Goal: Task Accomplishment & Management: Use online tool/utility

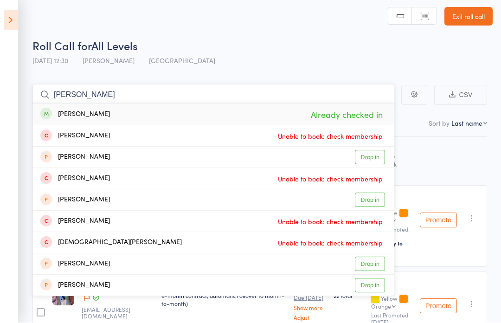
type input "[PERSON_NAME]"
click at [13, 13] on icon at bounding box center [11, 20] width 14 height 19
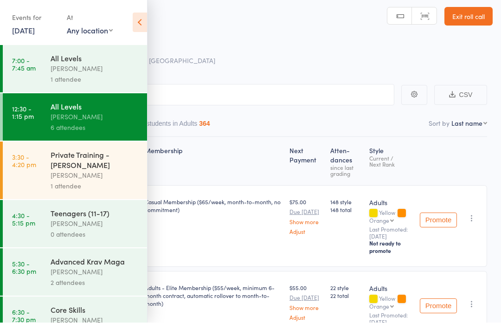
scroll to position [4, 0]
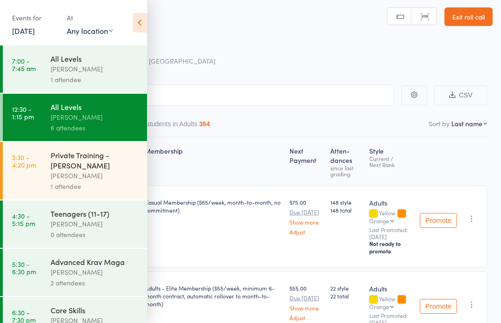
click at [91, 226] on div "[PERSON_NAME]" at bounding box center [95, 224] width 89 height 11
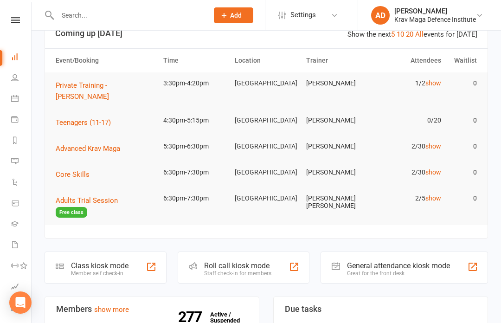
scroll to position [25, 0]
click at [134, 252] on div "Class kiosk mode Member self check-in" at bounding box center [106, 268] width 122 height 32
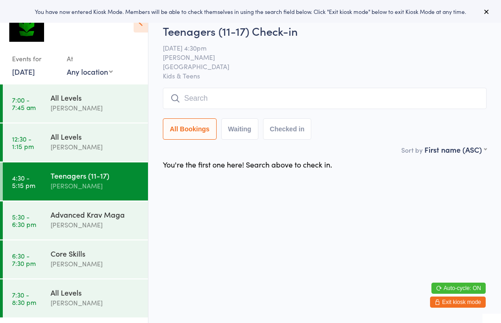
click at [228, 103] on input "search" at bounding box center [325, 98] width 324 height 21
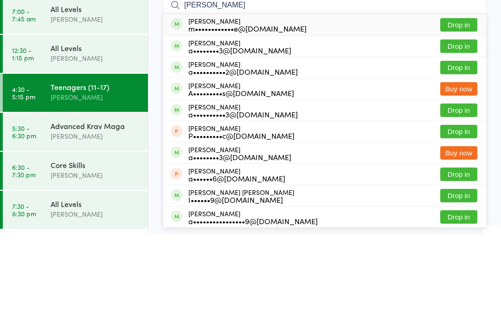
type input "Alec"
click at [460, 107] on button "Drop in" at bounding box center [458, 113] width 37 height 13
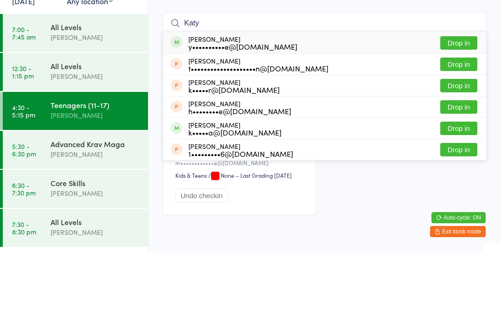
type input "Katy"
click at [464, 107] on button "Drop in" at bounding box center [458, 113] width 37 height 13
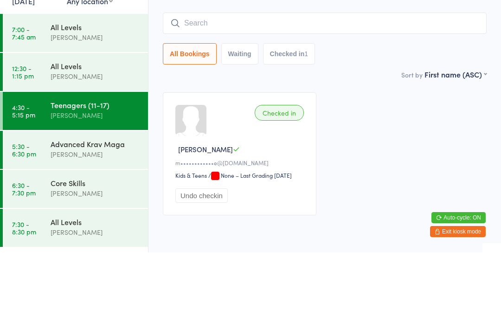
scroll to position [39, 0]
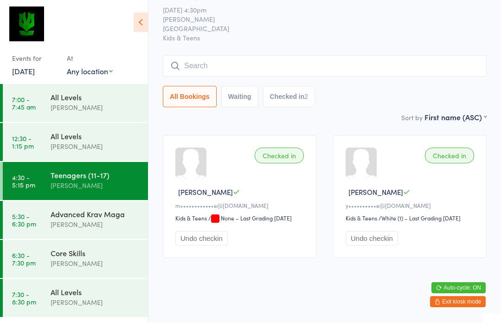
click at [329, 60] on input "search" at bounding box center [325, 66] width 324 height 21
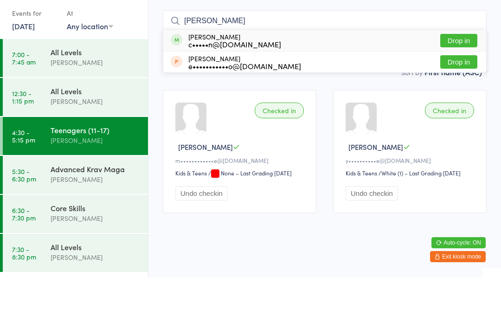
type input "Dion"
click at [459, 79] on button "Drop in" at bounding box center [458, 85] width 37 height 13
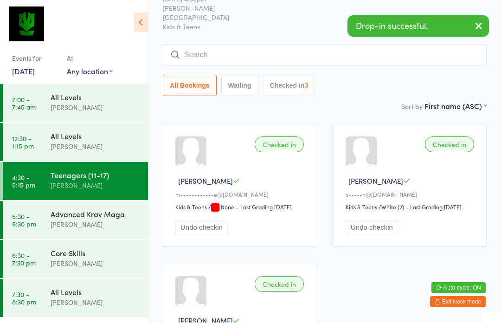
scroll to position [39, 0]
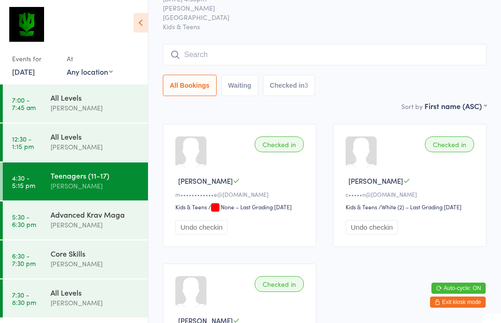
click at [243, 50] on input "search" at bounding box center [325, 54] width 324 height 21
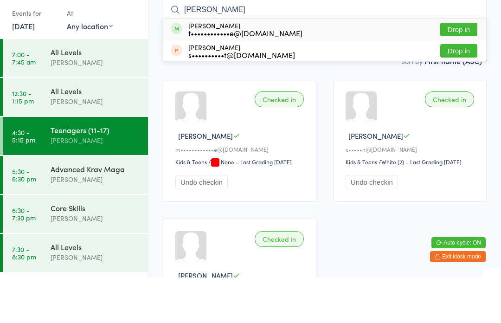
type input "Ronav"
click at [463, 68] on button "Drop in" at bounding box center [458, 74] width 37 height 13
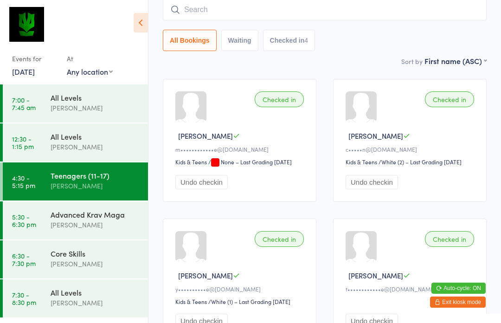
click at [424, 41] on div "All Bookings Waiting Checked in 4" at bounding box center [325, 40] width 324 height 21
click at [438, 17] on input "search" at bounding box center [325, 9] width 324 height 21
type input "Lachlan"
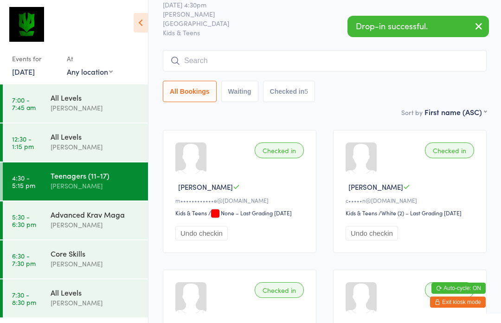
scroll to position [0, 0]
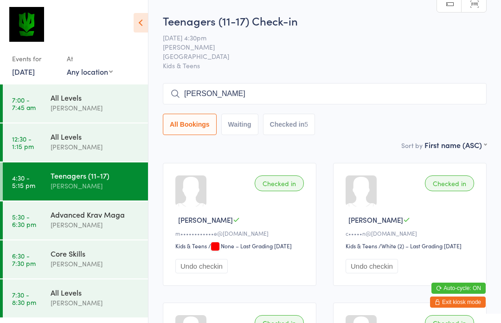
type input "Lachlan Walsh"
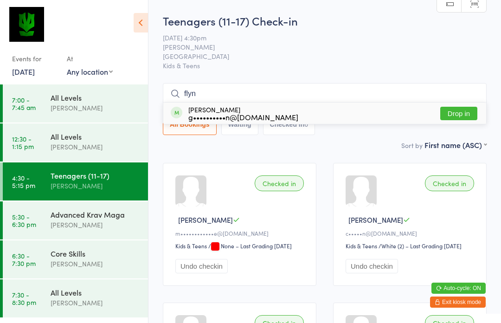
type input "flyn"
click at [454, 114] on button "Drop in" at bounding box center [458, 113] width 37 height 13
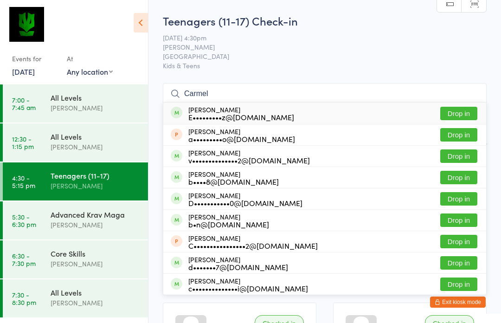
type input "Carmel"
click at [460, 113] on button "Drop in" at bounding box center [458, 113] width 37 height 13
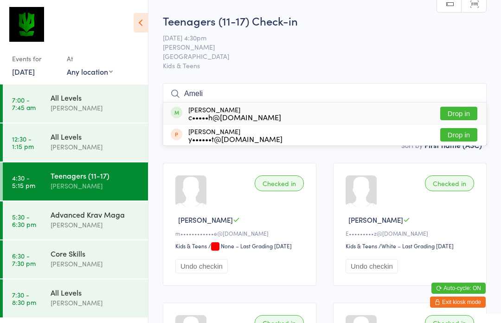
type input "Ameli"
click at [465, 111] on button "Drop in" at bounding box center [458, 113] width 37 height 13
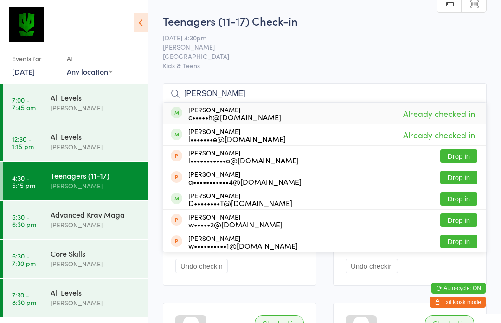
type input "Lachlan walsh"
click at [324, 110] on div "Lachlan Walsh c•••••h@me.com Already checked in" at bounding box center [324, 113] width 323 height 21
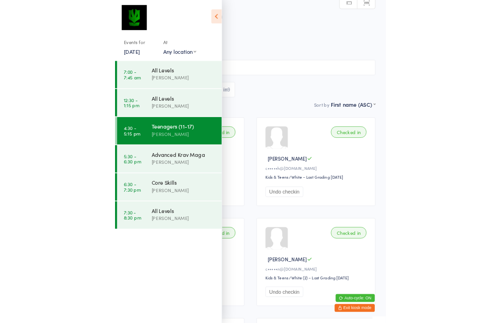
scroll to position [90, 0]
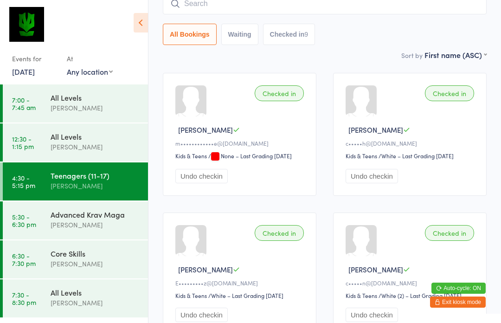
click at [292, 14] on input "search" at bounding box center [325, 3] width 324 height 21
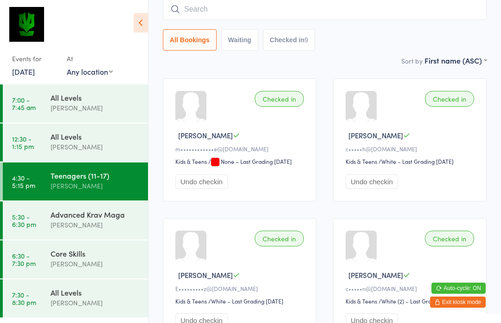
scroll to position [84, 0]
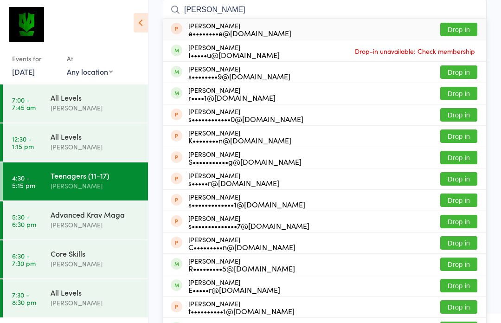
type input "Sam"
click at [472, 96] on button "Drop in" at bounding box center [458, 93] width 37 height 13
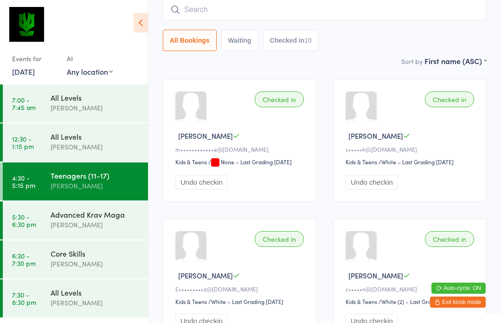
click at [287, 19] on input "search" at bounding box center [325, 9] width 324 height 21
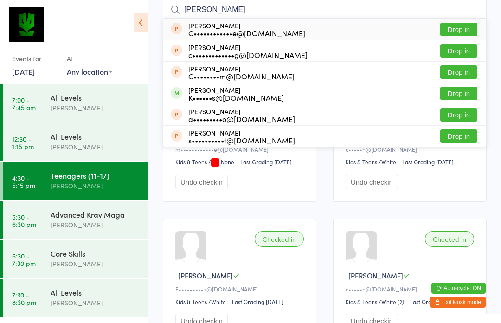
type input "Chloe ro"
click at [456, 100] on button "Drop in" at bounding box center [458, 93] width 37 height 13
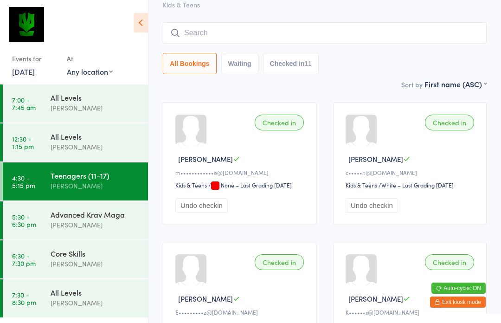
click at [441, 36] on input "search" at bounding box center [325, 32] width 324 height 21
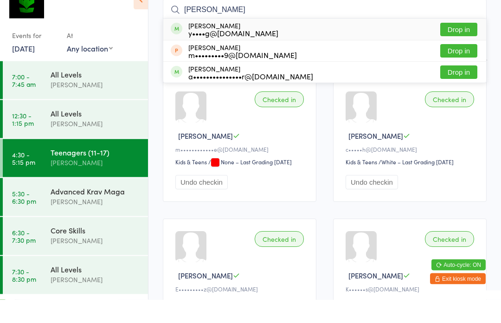
type input "Luka"
click at [460, 46] on button "Drop in" at bounding box center [458, 52] width 37 height 13
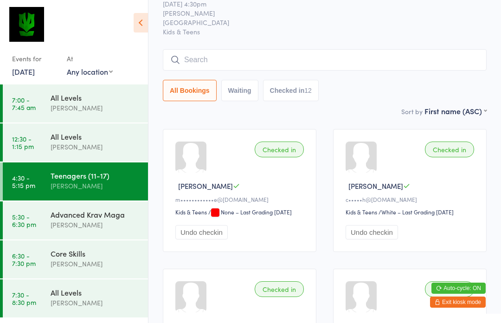
scroll to position [0, 0]
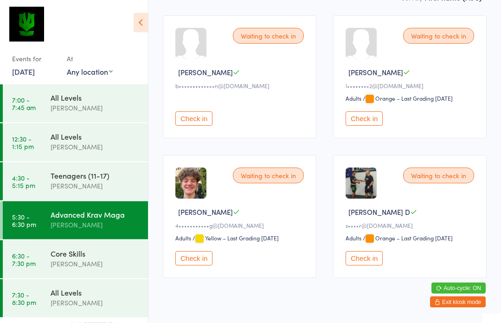
scroll to position [149, 0]
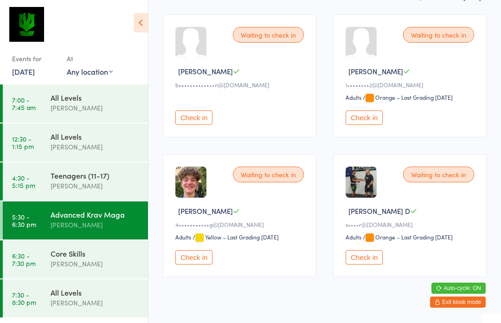
click at [194, 265] on button "Check in" at bounding box center [193, 257] width 37 height 14
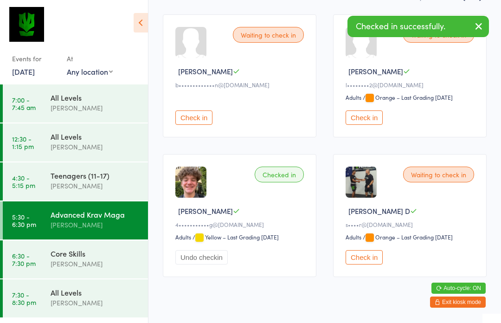
click at [93, 266] on div "[PERSON_NAME]" at bounding box center [96, 263] width 90 height 11
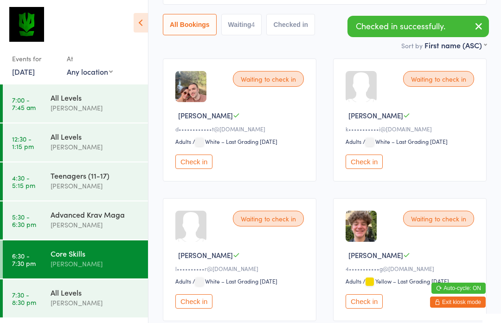
scroll to position [149, 0]
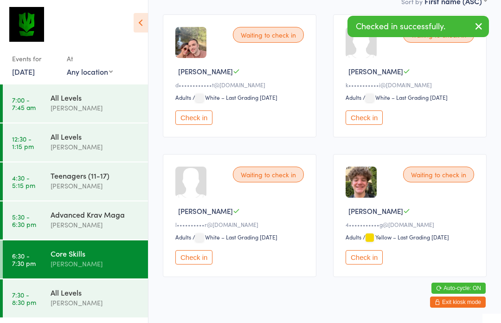
click at [377, 262] on button "Check in" at bounding box center [364, 257] width 37 height 14
click at [94, 290] on div "All Levels" at bounding box center [96, 292] width 90 height 10
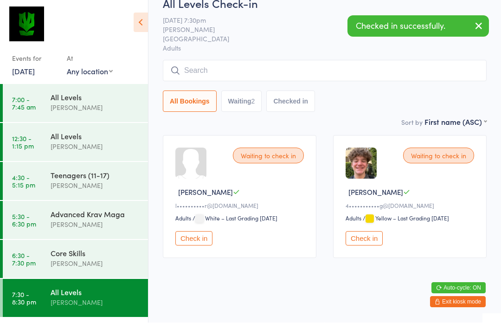
scroll to position [31, 0]
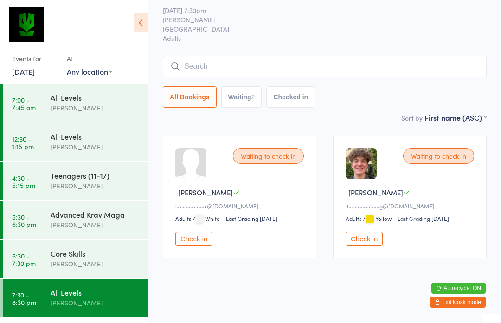
click at [367, 239] on button "Check in" at bounding box center [364, 239] width 37 height 14
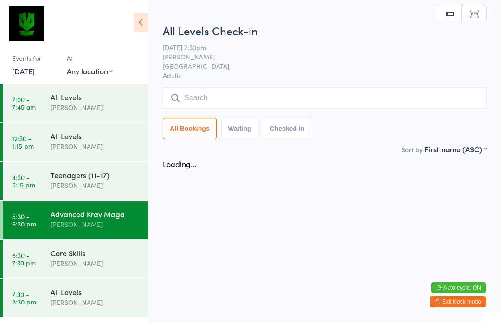
scroll to position [0, 0]
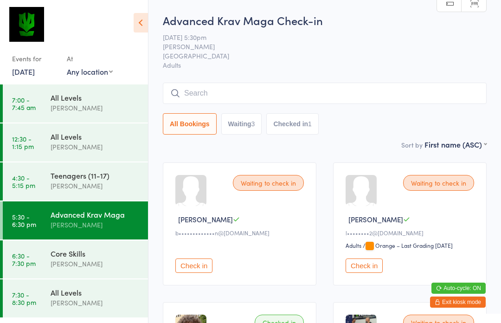
click at [375, 266] on button "Check in" at bounding box center [364, 265] width 37 height 14
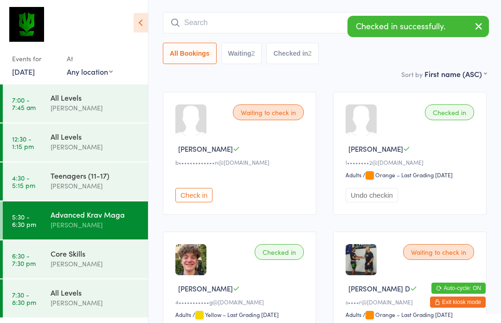
scroll to position [149, 0]
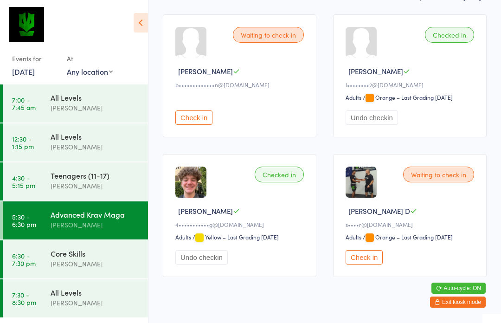
click at [374, 265] on button "Check in" at bounding box center [364, 257] width 37 height 14
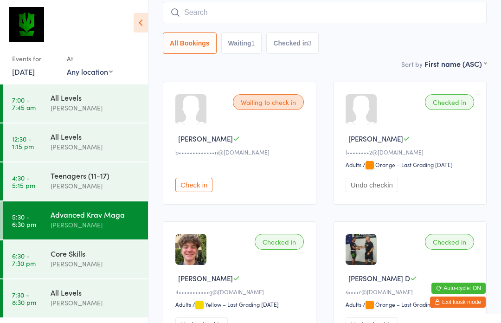
scroll to position [0, 0]
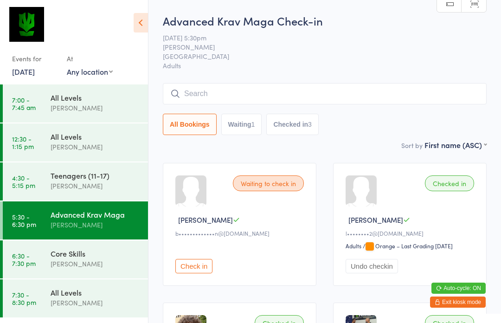
click at [323, 94] on input "search" at bounding box center [325, 93] width 324 height 21
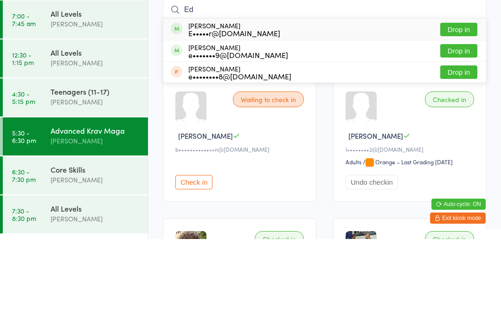
type input "Ed"
click at [471, 128] on button "Drop in" at bounding box center [458, 134] width 37 height 13
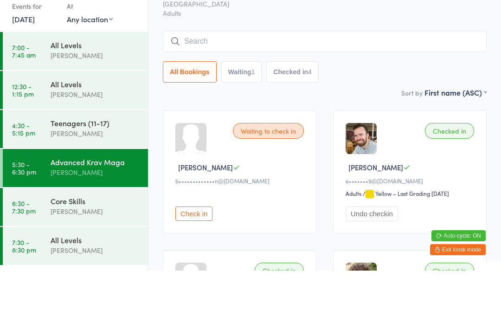
click at [247, 83] on input "search" at bounding box center [325, 93] width 324 height 21
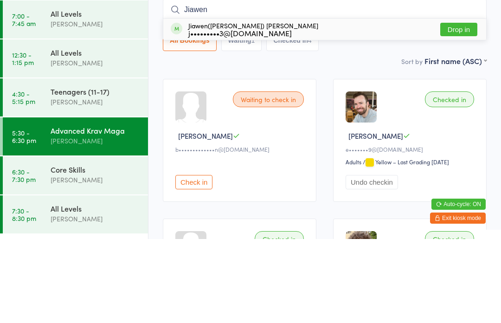
type input "Jiawen"
click at [461, 107] on button "Drop in" at bounding box center [458, 113] width 37 height 13
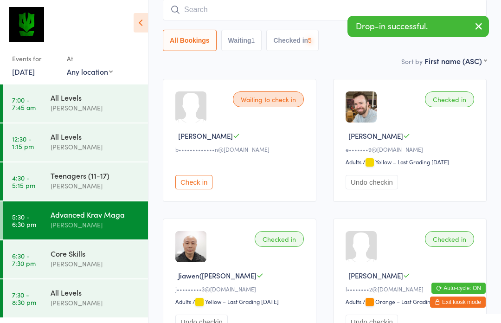
click at [72, 252] on div "Core Skills" at bounding box center [96, 253] width 90 height 10
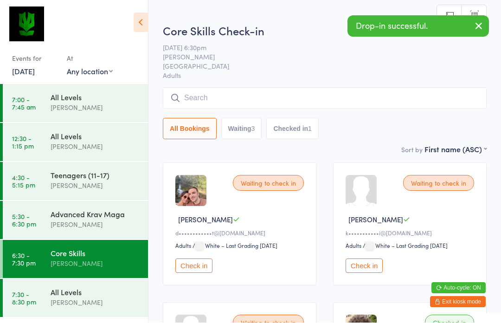
scroll to position [0, 0]
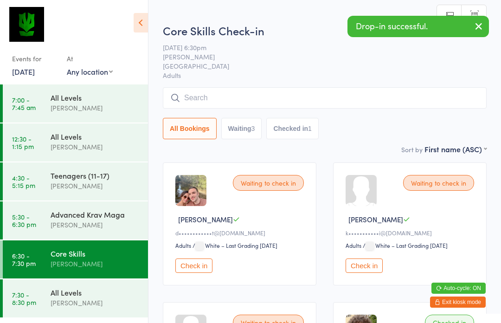
click at [282, 94] on input "search" at bounding box center [325, 97] width 324 height 21
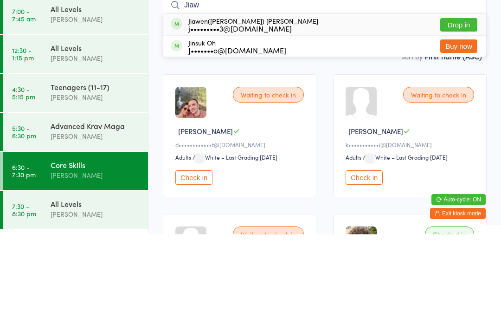
type input "Jiaw"
click at [460, 107] on button "Drop in" at bounding box center [458, 113] width 37 height 13
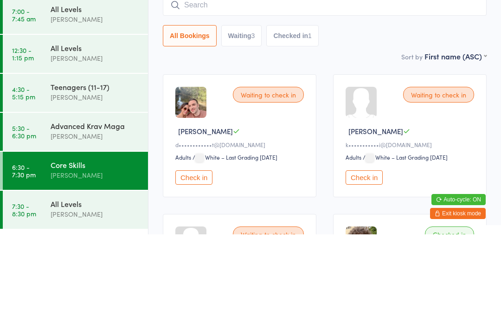
scroll to position [89, 0]
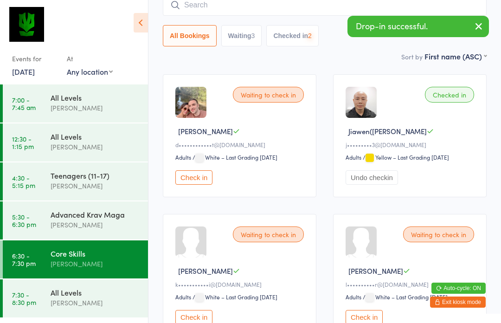
click at [65, 210] on div "Advanced Krav Maga" at bounding box center [96, 214] width 90 height 10
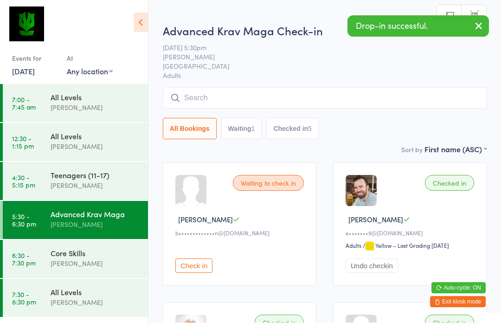
scroll to position [0, 0]
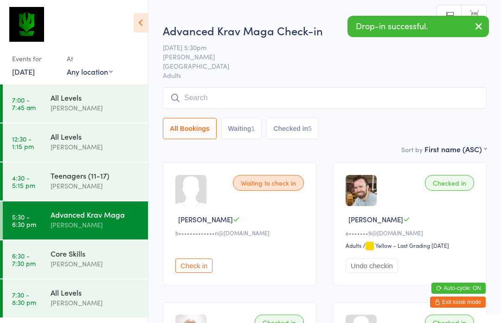
click at [268, 102] on input "search" at bounding box center [325, 97] width 324 height 21
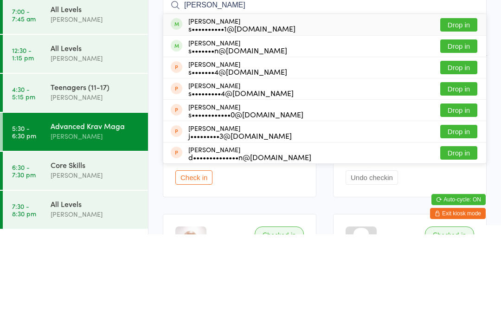
type input "Sarah chau"
click at [459, 107] on button "Drop in" at bounding box center [458, 113] width 37 height 13
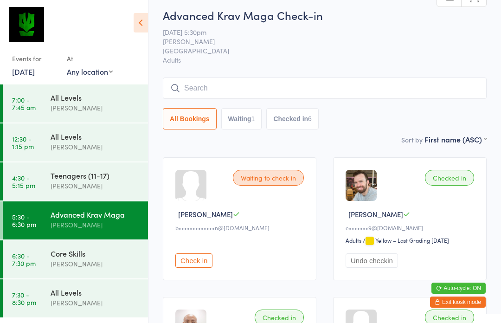
scroll to position [4, 0]
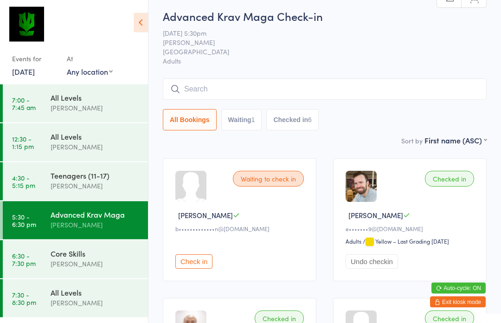
click at [215, 82] on input "search" at bounding box center [325, 89] width 324 height 21
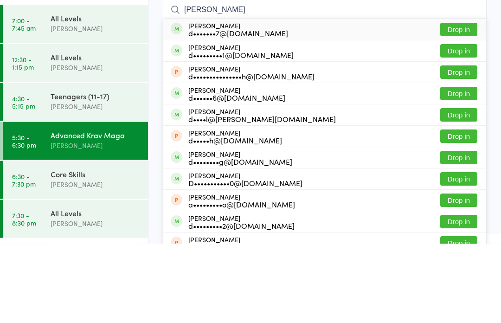
type input "Daniel Ca"
click at [465, 103] on button "Drop in" at bounding box center [458, 109] width 37 height 13
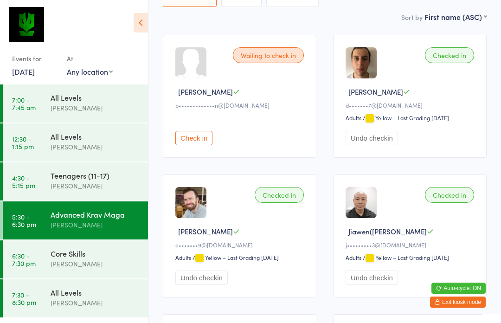
scroll to position [0, 0]
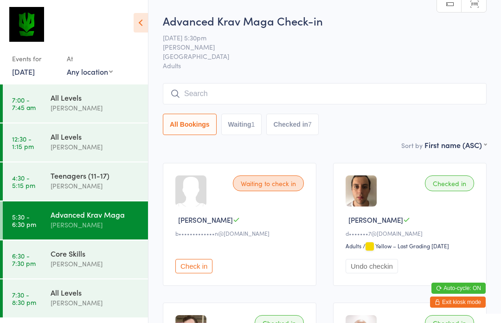
click at [389, 94] on input "search" at bounding box center [325, 93] width 324 height 21
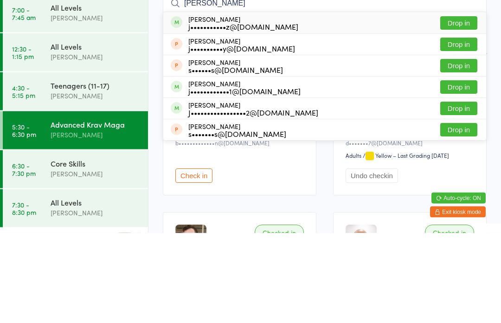
type input "James"
click at [470, 192] on button "Drop in" at bounding box center [458, 198] width 37 height 13
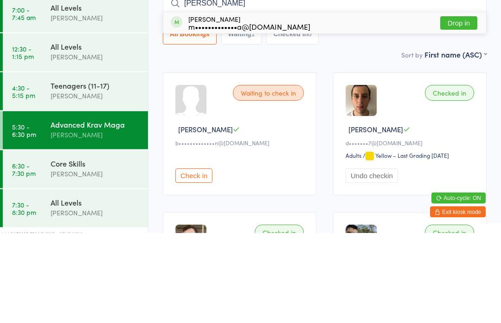
type input "Maurizio"
click at [468, 107] on button "Drop in" at bounding box center [458, 113] width 37 height 13
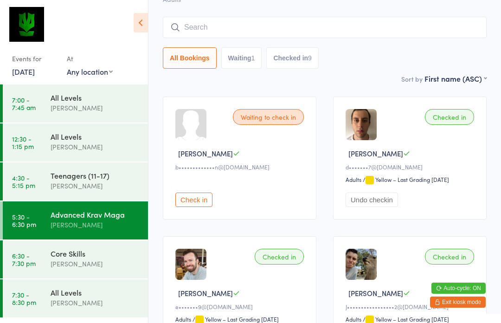
scroll to position [26, 0]
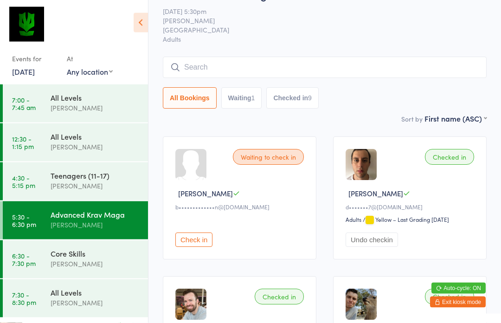
click at [386, 71] on input "search" at bounding box center [325, 67] width 324 height 21
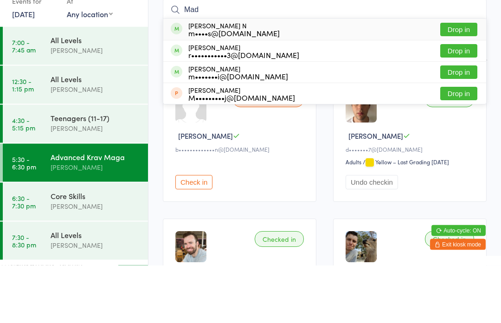
type input "Mad"
click at [463, 81] on button "Drop in" at bounding box center [458, 87] width 37 height 13
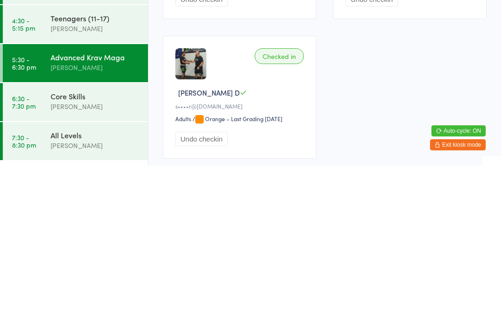
scroll to position [671, 0]
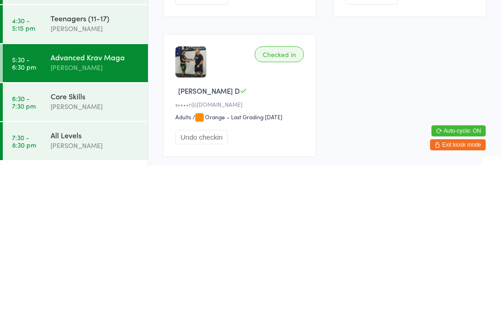
click at [26, 252] on time "6:30 - 7:30 pm" at bounding box center [24, 259] width 24 height 15
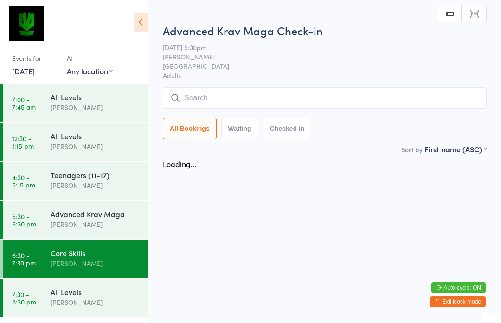
scroll to position [0, 0]
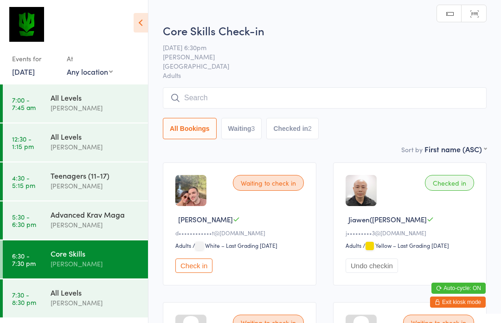
click at [32, 189] on time "4:30 - 5:15 pm" at bounding box center [23, 181] width 23 height 15
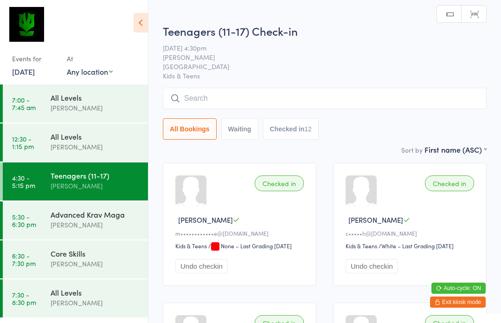
click at [41, 231] on link "5:30 - 6:30 pm Advanced Krav Maga Alan Dennis" at bounding box center [75, 220] width 145 height 38
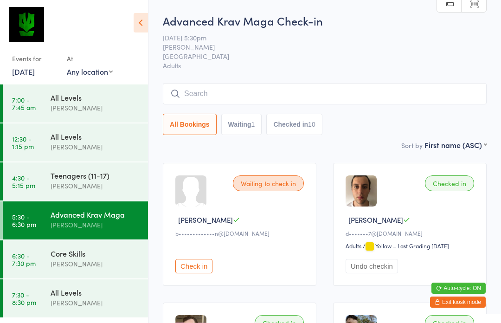
click at [400, 96] on input "search" at bounding box center [325, 93] width 324 height 21
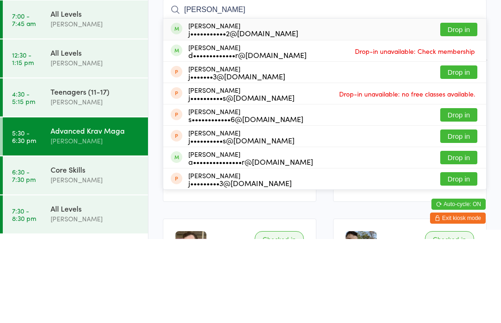
type input "Jona"
click at [459, 107] on button "Drop in" at bounding box center [458, 113] width 37 height 13
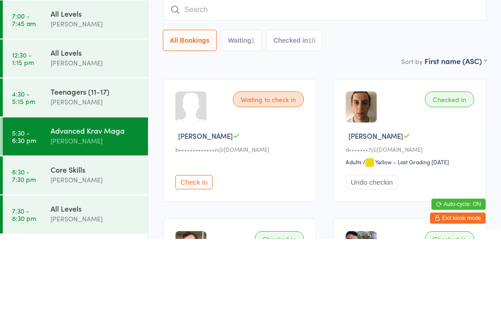
scroll to position [84, 0]
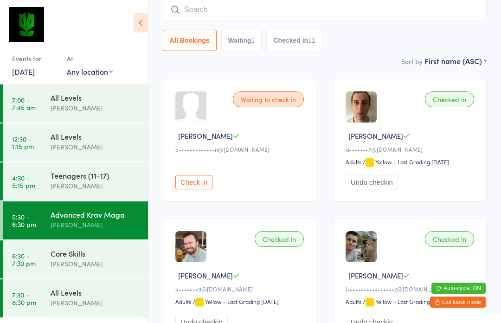
click at [289, 9] on input "search" at bounding box center [325, 9] width 324 height 21
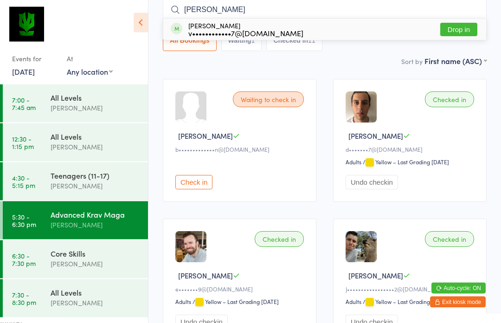
type input "vanessa"
click at [460, 30] on button "Drop in" at bounding box center [458, 29] width 37 height 13
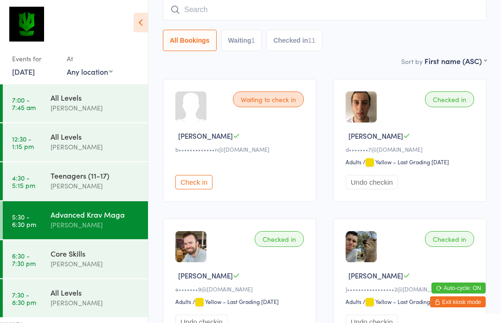
scroll to position [84, 0]
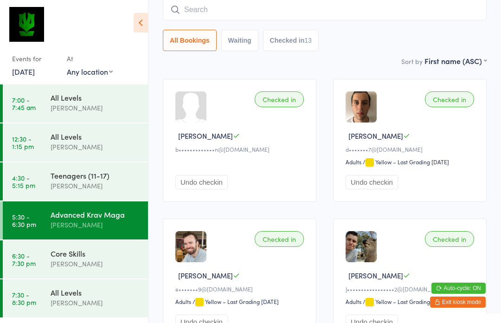
click at [259, 17] on input "search" at bounding box center [325, 9] width 324 height 21
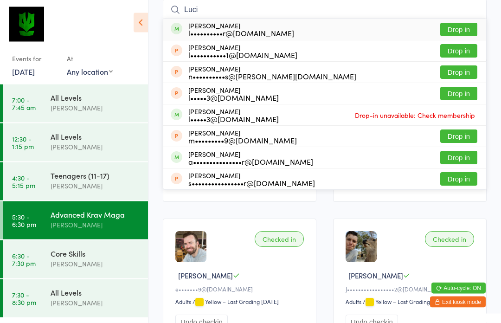
type input "Luci"
click at [472, 27] on button "Drop in" at bounding box center [458, 29] width 37 height 13
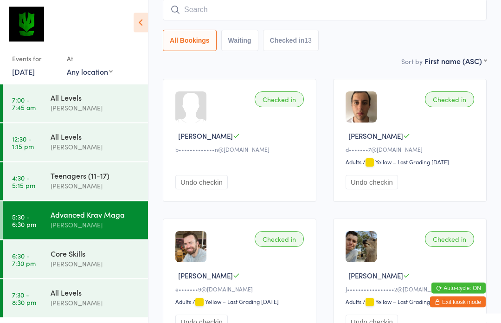
scroll to position [84, 0]
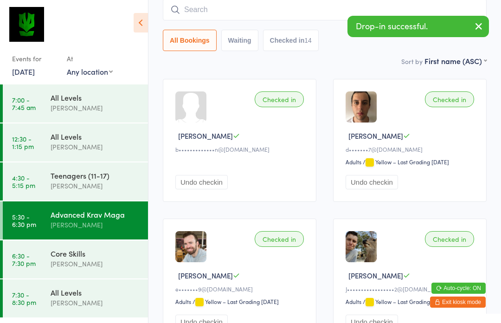
click at [107, 262] on div "[PERSON_NAME]" at bounding box center [96, 263] width 90 height 11
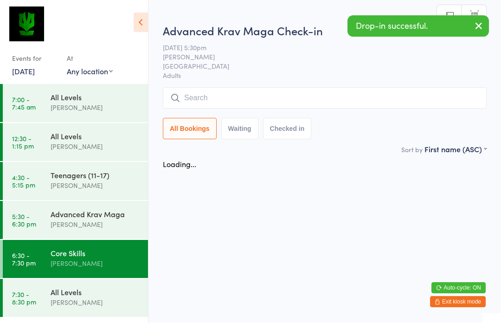
scroll to position [0, 0]
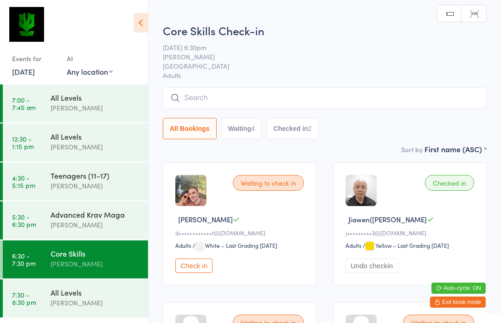
click at [325, 104] on input "search" at bounding box center [325, 97] width 324 height 21
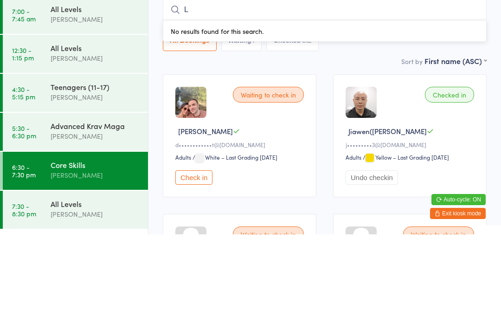
type input "Lu"
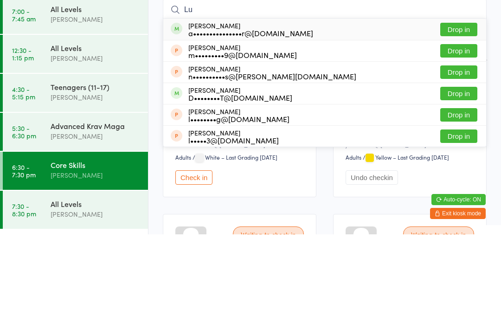
click at [124, 201] on div "Advanced Krav Maga Alan Dennis" at bounding box center [99, 219] width 97 height 37
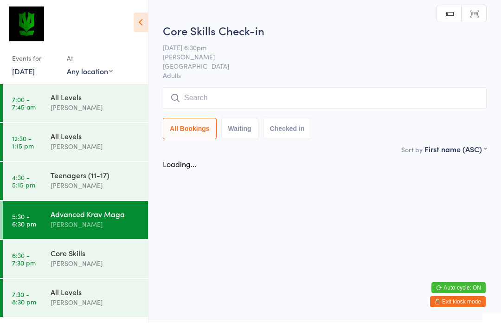
scroll to position [0, 0]
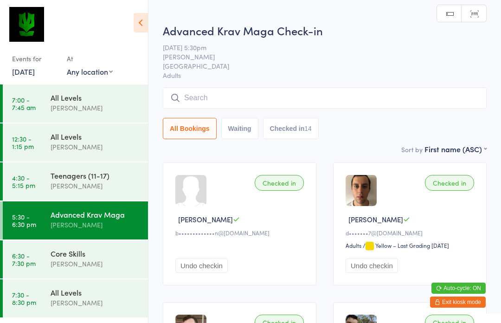
click at [329, 109] on input "search" at bounding box center [325, 97] width 324 height 21
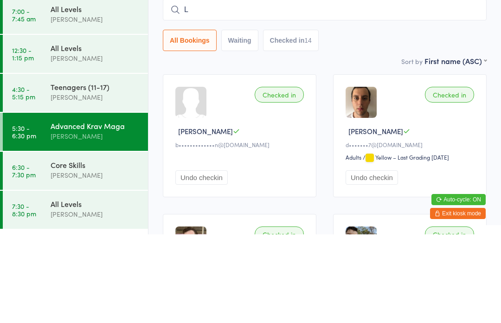
type input "Lu"
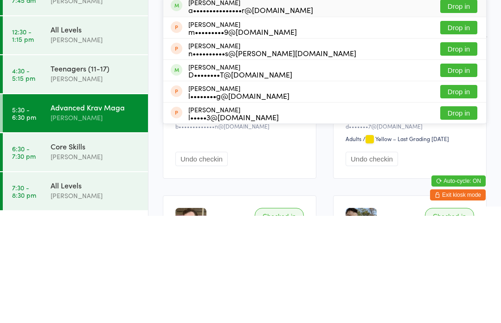
click at [103, 248] on div "Core Skills" at bounding box center [96, 253] width 90 height 10
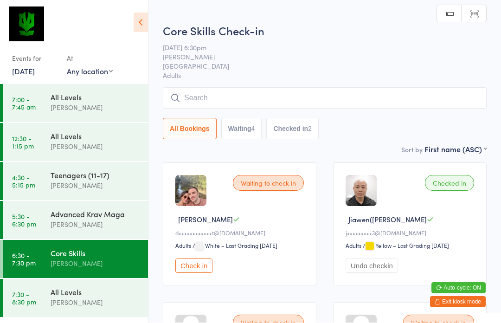
scroll to position [0, 0]
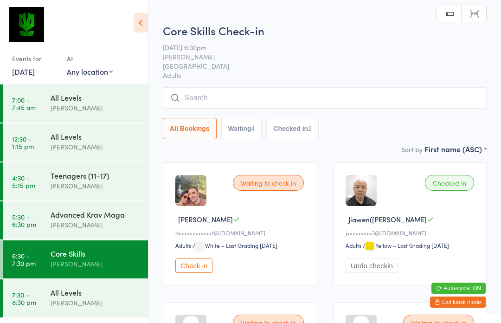
click at [294, 100] on input "search" at bounding box center [325, 97] width 324 height 21
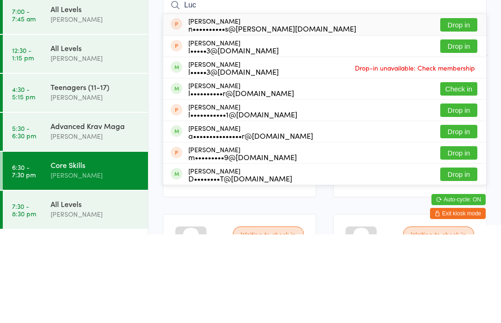
type input "Luc"
click at [465, 171] on button "Check in" at bounding box center [458, 177] width 37 height 13
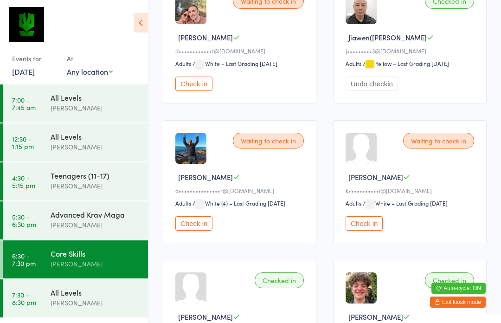
scroll to position [182, 0]
click at [200, 227] on button "Check in" at bounding box center [193, 224] width 37 height 14
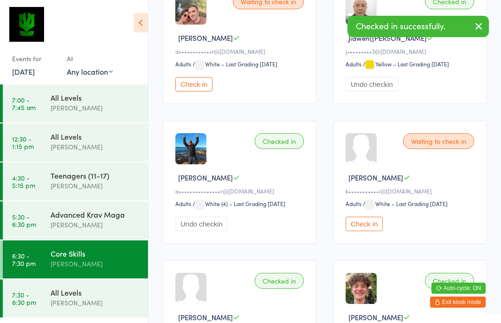
click at [90, 303] on div "[PERSON_NAME]" at bounding box center [96, 302] width 90 height 11
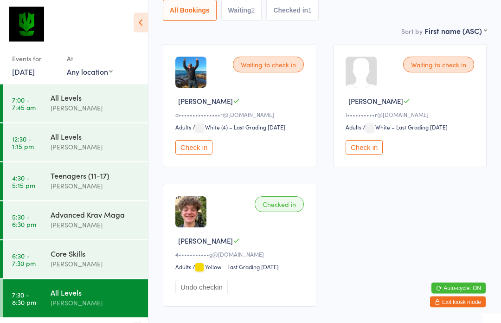
scroll to position [118, 0]
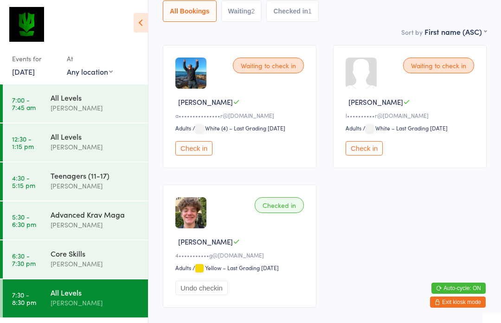
click at [195, 155] on button "Check in" at bounding box center [193, 148] width 37 height 14
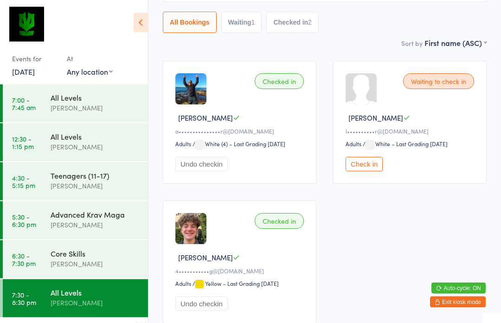
scroll to position [102, 0]
click at [103, 258] on div "Core Skills" at bounding box center [96, 253] width 90 height 10
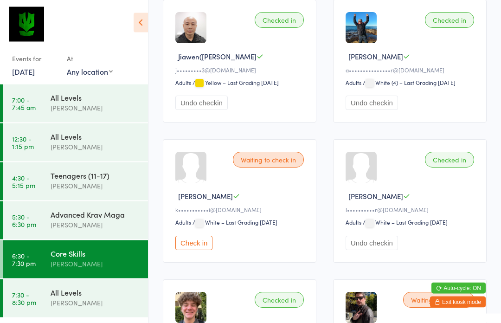
scroll to position [303, 0]
click at [198, 251] on button "Check in" at bounding box center [193, 243] width 37 height 14
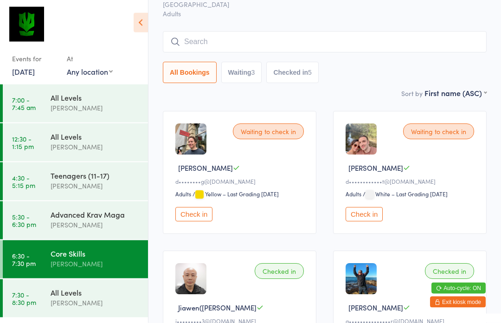
scroll to position [52, 0]
click at [210, 219] on button "Check in" at bounding box center [193, 214] width 37 height 14
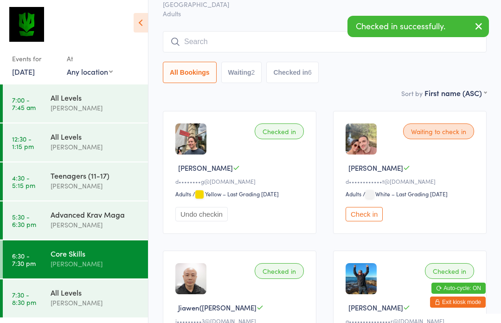
click at [120, 297] on div "All Levels" at bounding box center [96, 292] width 90 height 10
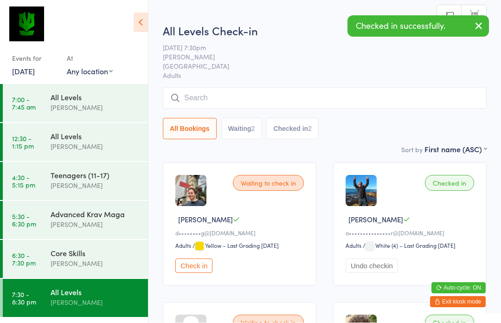
scroll to position [0, 0]
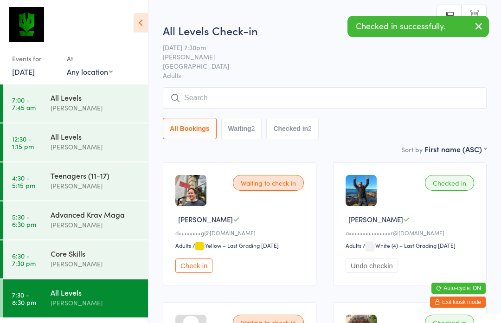
click at [210, 271] on button "Check in" at bounding box center [193, 265] width 37 height 14
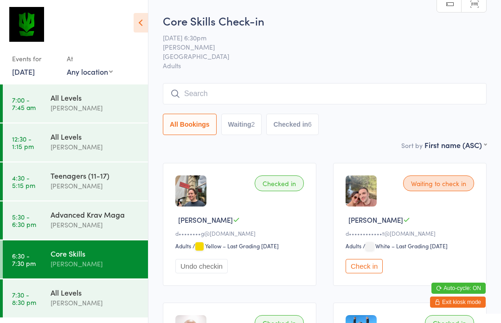
click at [216, 96] on input "search" at bounding box center [325, 93] width 324 height 21
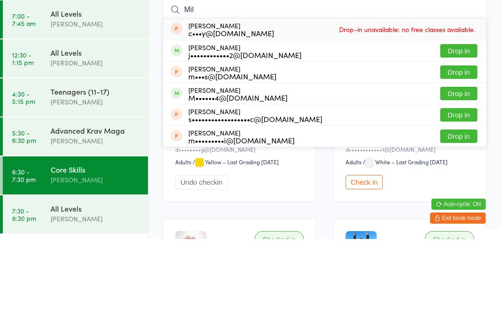
type input "Mil"
click at [460, 171] on button "Drop in" at bounding box center [458, 177] width 37 height 13
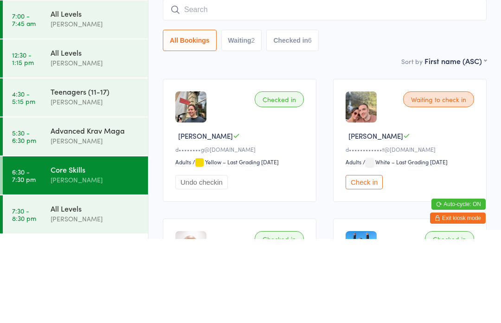
scroll to position [84, 0]
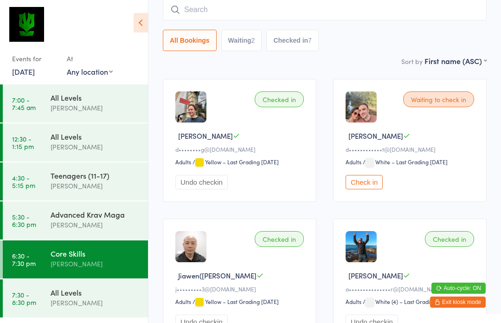
click at [297, 14] on input "search" at bounding box center [325, 9] width 324 height 21
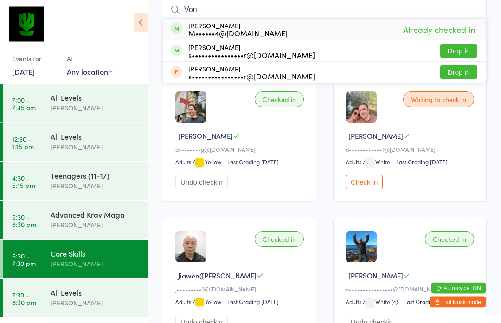
type input "Von"
click at [458, 51] on button "Drop in" at bounding box center [458, 51] width 37 height 13
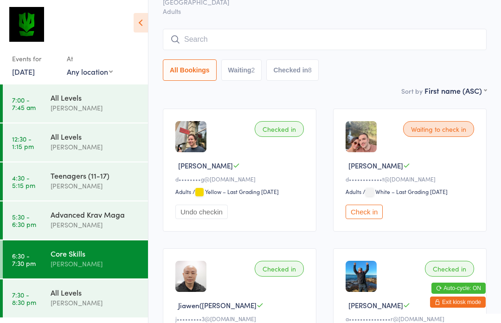
scroll to position [53, 0]
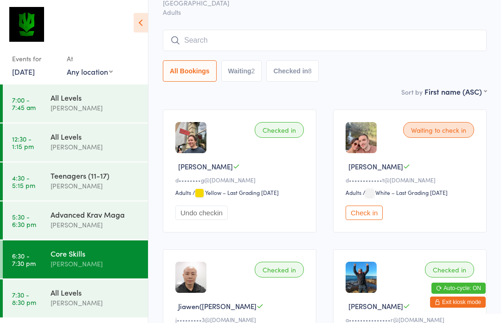
click at [251, 42] on input "search" at bounding box center [325, 40] width 324 height 21
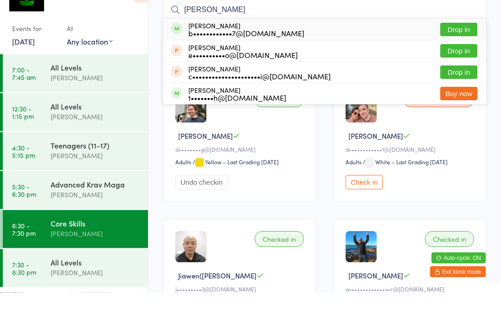
type input "Beth"
click at [464, 53] on button "Drop in" at bounding box center [458, 59] width 37 height 13
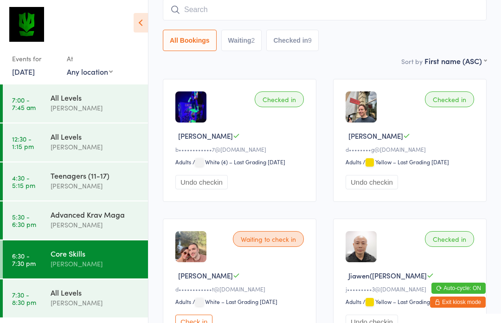
click at [361, 15] on input "search" at bounding box center [325, 9] width 324 height 21
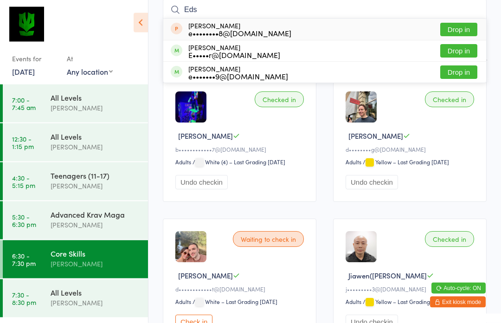
type input "Eds"
click at [254, 56] on div "E•••••r@gmail.com" at bounding box center [234, 55] width 92 height 7
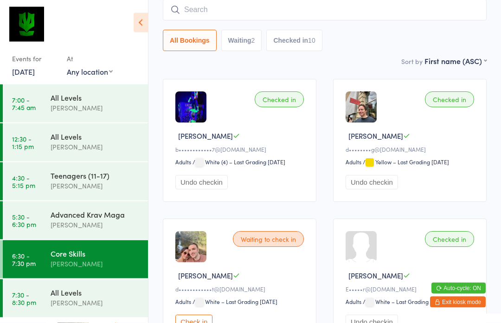
click at [242, 34] on button "Waiting 2" at bounding box center [241, 40] width 41 height 21
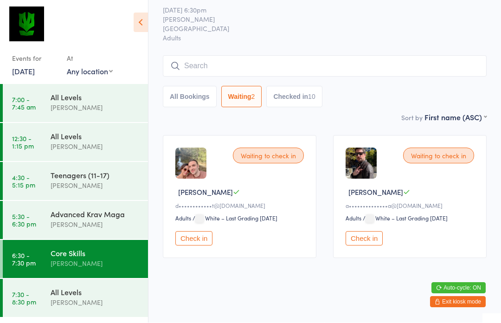
click at [358, 237] on button "Check in" at bounding box center [364, 239] width 37 height 14
click at [247, 56] on input "search" at bounding box center [325, 66] width 324 height 21
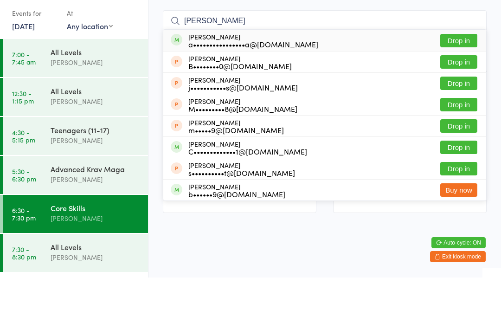
type input "Briana b"
click at [460, 79] on button "Drop in" at bounding box center [458, 85] width 37 height 13
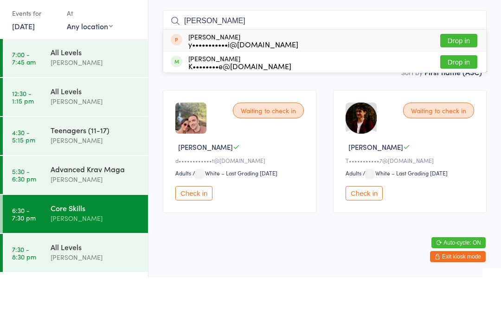
type input "Krystal"
click at [455, 101] on button "Drop in" at bounding box center [458, 107] width 37 height 13
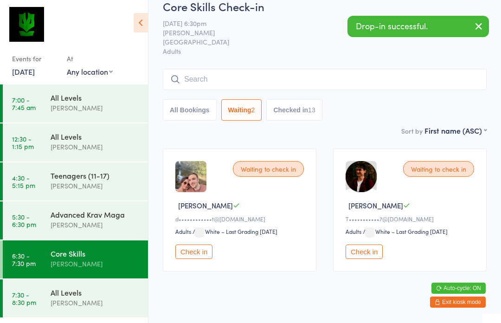
scroll to position [0, 0]
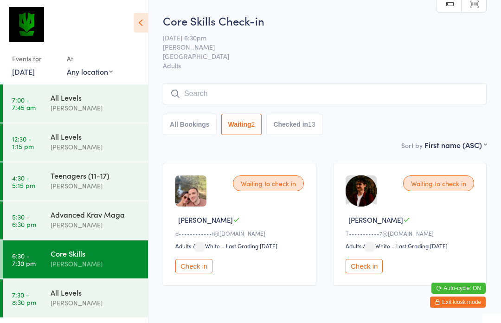
click at [273, 94] on input "search" at bounding box center [325, 93] width 324 height 21
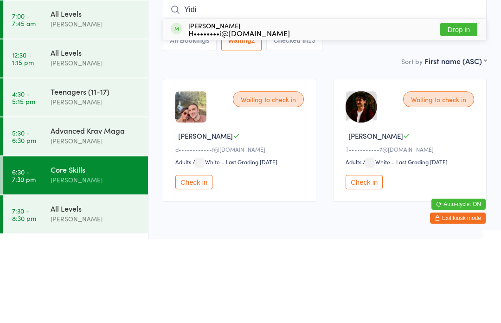
type input "Yidi"
click at [449, 107] on button "Drop in" at bounding box center [458, 113] width 37 height 13
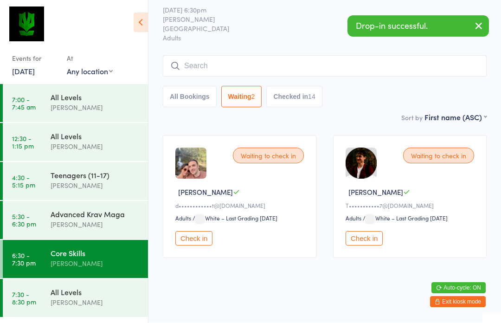
click at [294, 90] on button "Checked in 14" at bounding box center [294, 96] width 56 height 21
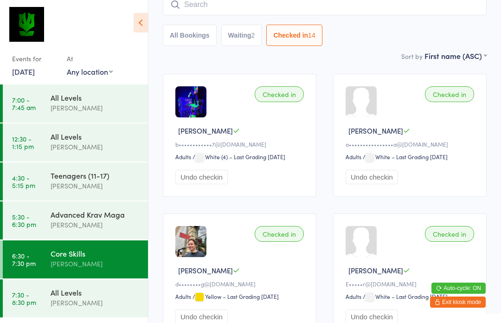
scroll to position [0, 0]
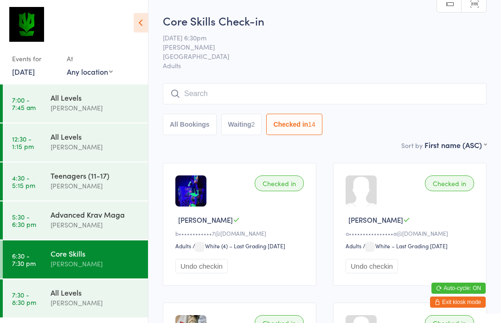
click at [356, 95] on input "search" at bounding box center [325, 93] width 324 height 21
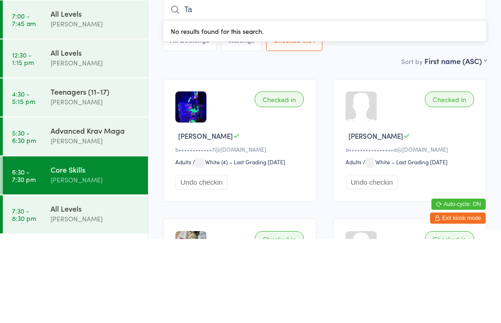
type input "Tao"
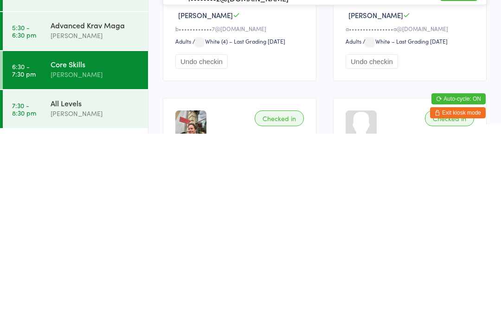
scroll to position [17, 0]
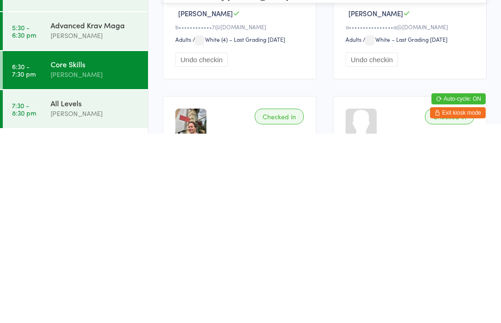
click at [71, 287] on div "All Levels" at bounding box center [96, 292] width 90 height 10
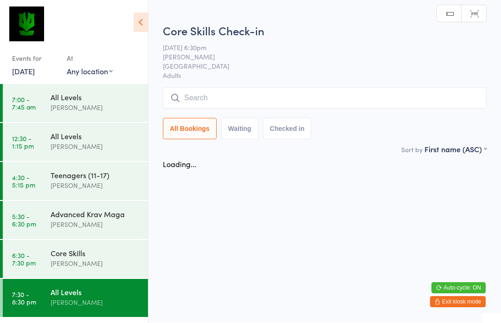
scroll to position [0, 0]
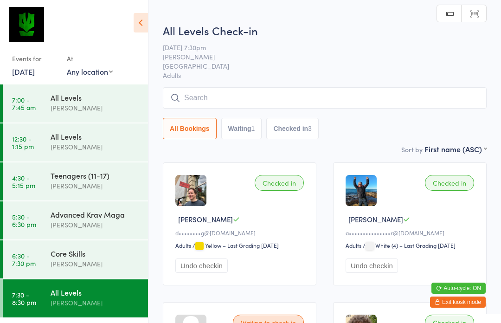
click at [205, 94] on input "search" at bounding box center [325, 97] width 324 height 21
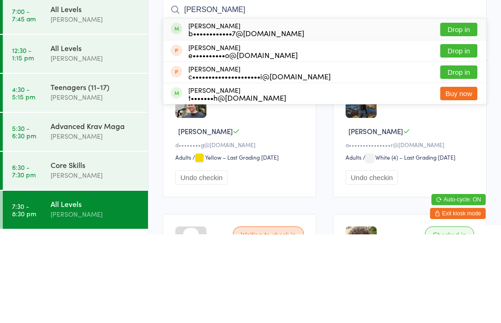
type input "Beth"
click at [462, 111] on button "Drop in" at bounding box center [458, 117] width 37 height 13
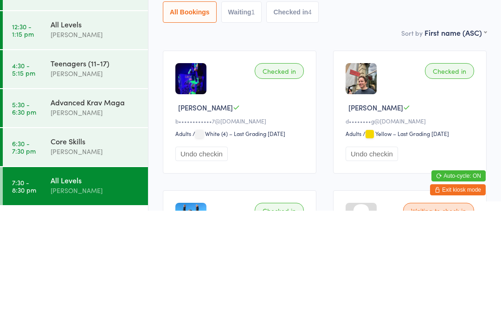
click at [92, 248] on div "Core Skills" at bounding box center [96, 253] width 90 height 10
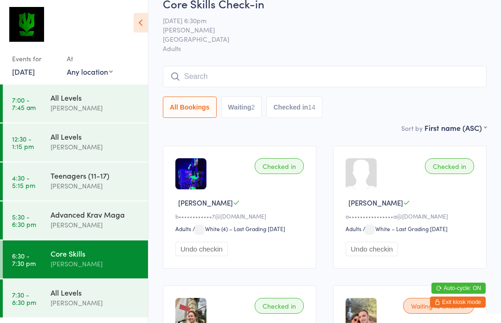
scroll to position [26, 0]
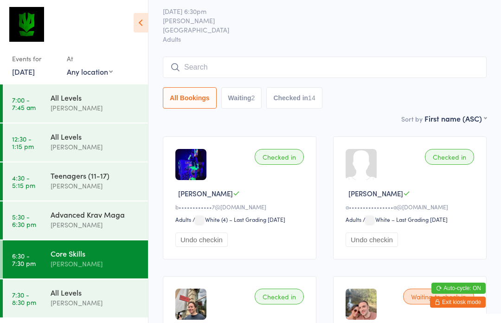
click at [404, 69] on input "search" at bounding box center [325, 67] width 324 height 21
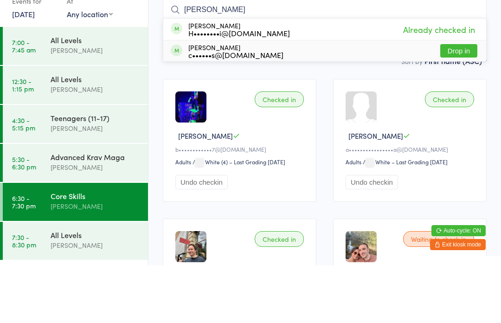
type input "Yi"
click at [279, 98] on div "Yishu Zeng c••••••s@gmail.com Drop in" at bounding box center [324, 108] width 323 height 21
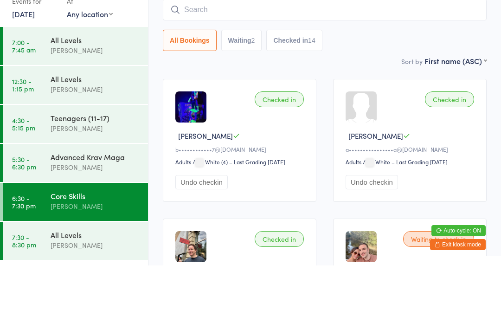
scroll to position [84, 0]
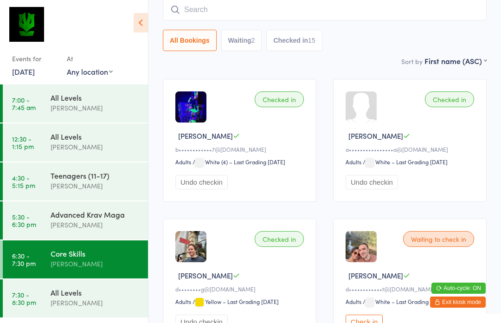
click at [56, 223] on div "[PERSON_NAME]" at bounding box center [96, 225] width 90 height 11
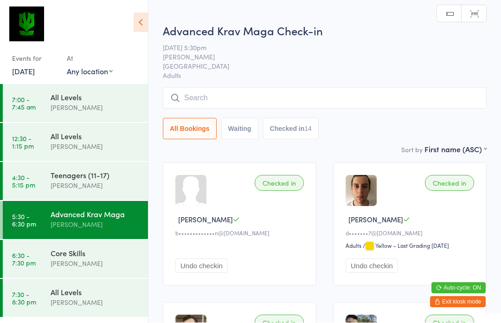
scroll to position [0, 0]
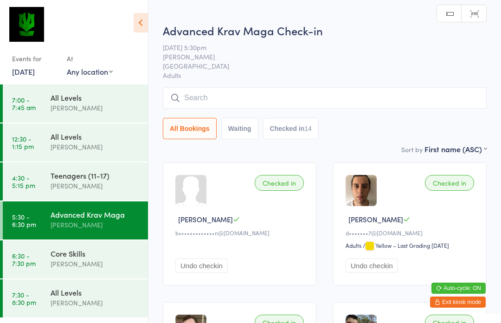
click at [317, 103] on input "search" at bounding box center [325, 97] width 324 height 21
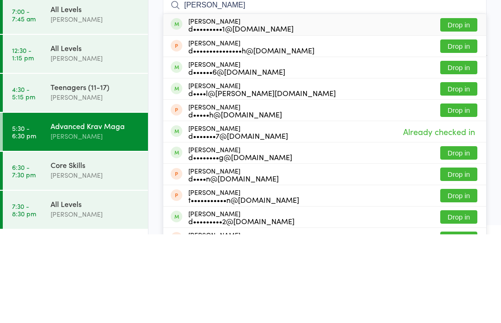
type input "Daniel ti"
click at [465, 107] on button "Drop in" at bounding box center [458, 113] width 37 height 13
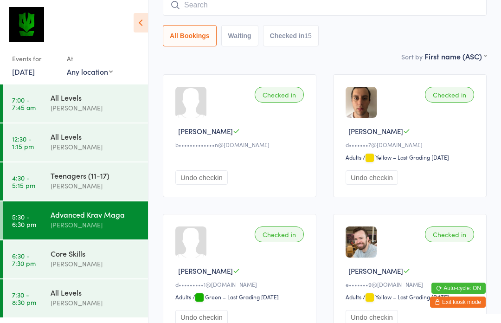
click at [54, 265] on div "[PERSON_NAME]" at bounding box center [96, 263] width 90 height 11
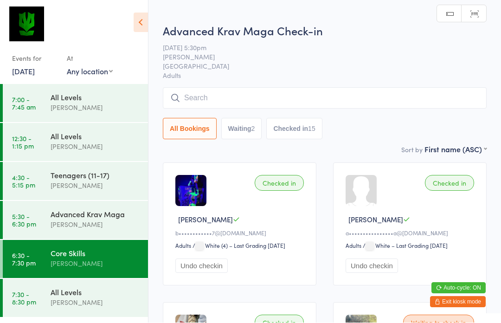
scroll to position [0, 0]
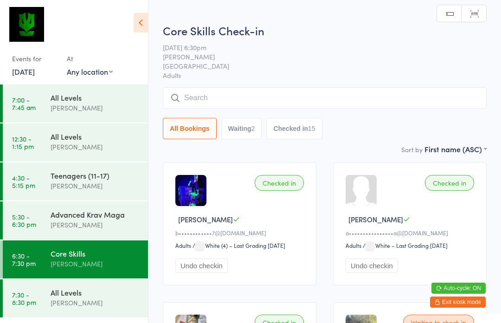
click at [364, 108] on input "search" at bounding box center [325, 97] width 324 height 21
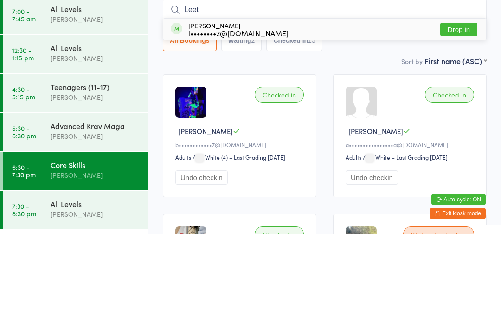
type input "Leet"
click at [471, 111] on button "Drop in" at bounding box center [458, 117] width 37 height 13
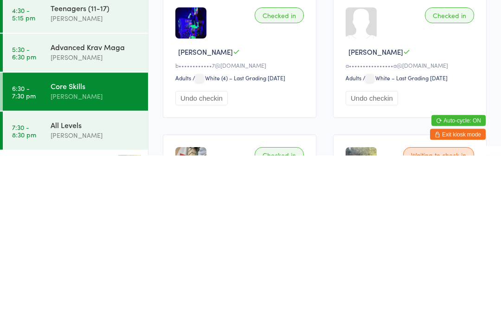
scroll to position [93, 0]
